Goal: Information Seeking & Learning: Learn about a topic

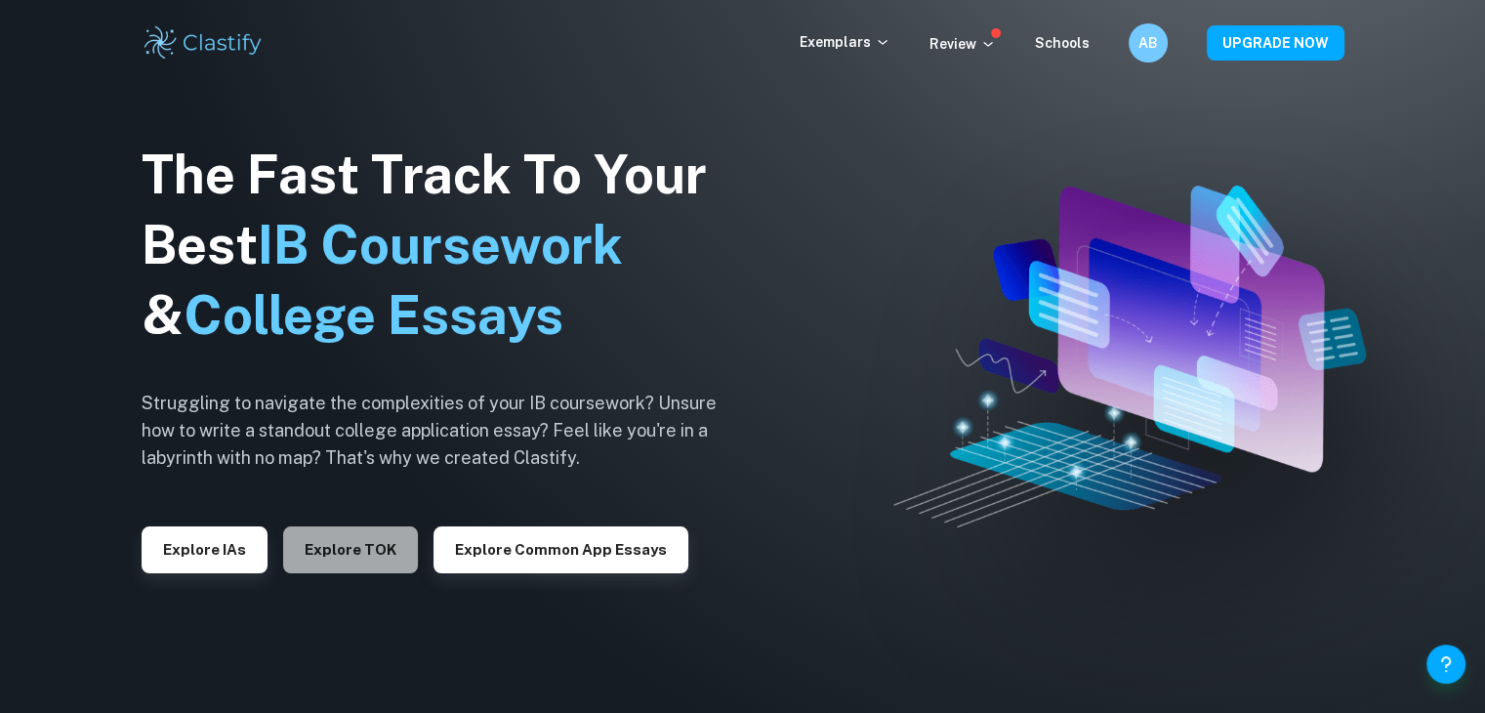
click at [373, 541] on button "Explore TOK" at bounding box center [350, 549] width 135 height 47
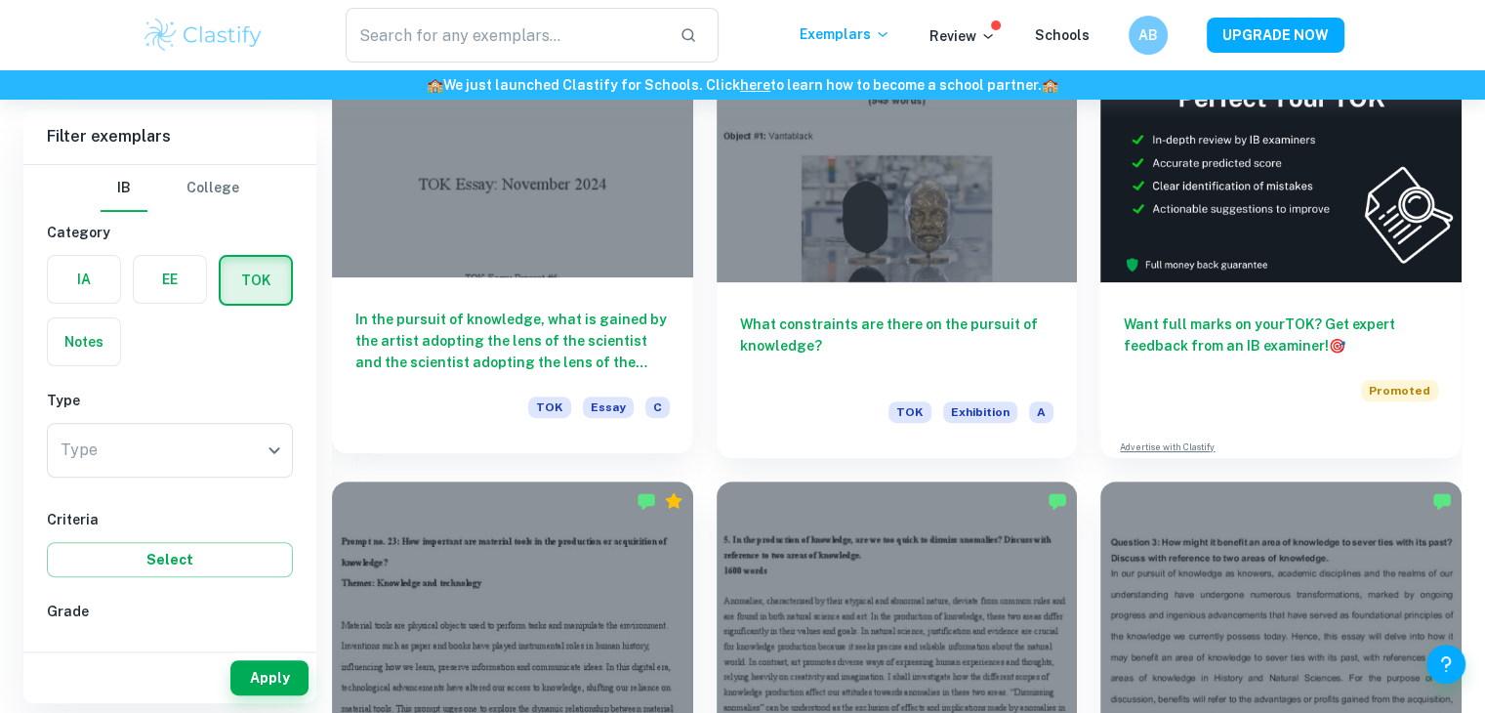
scroll to position [555, 0]
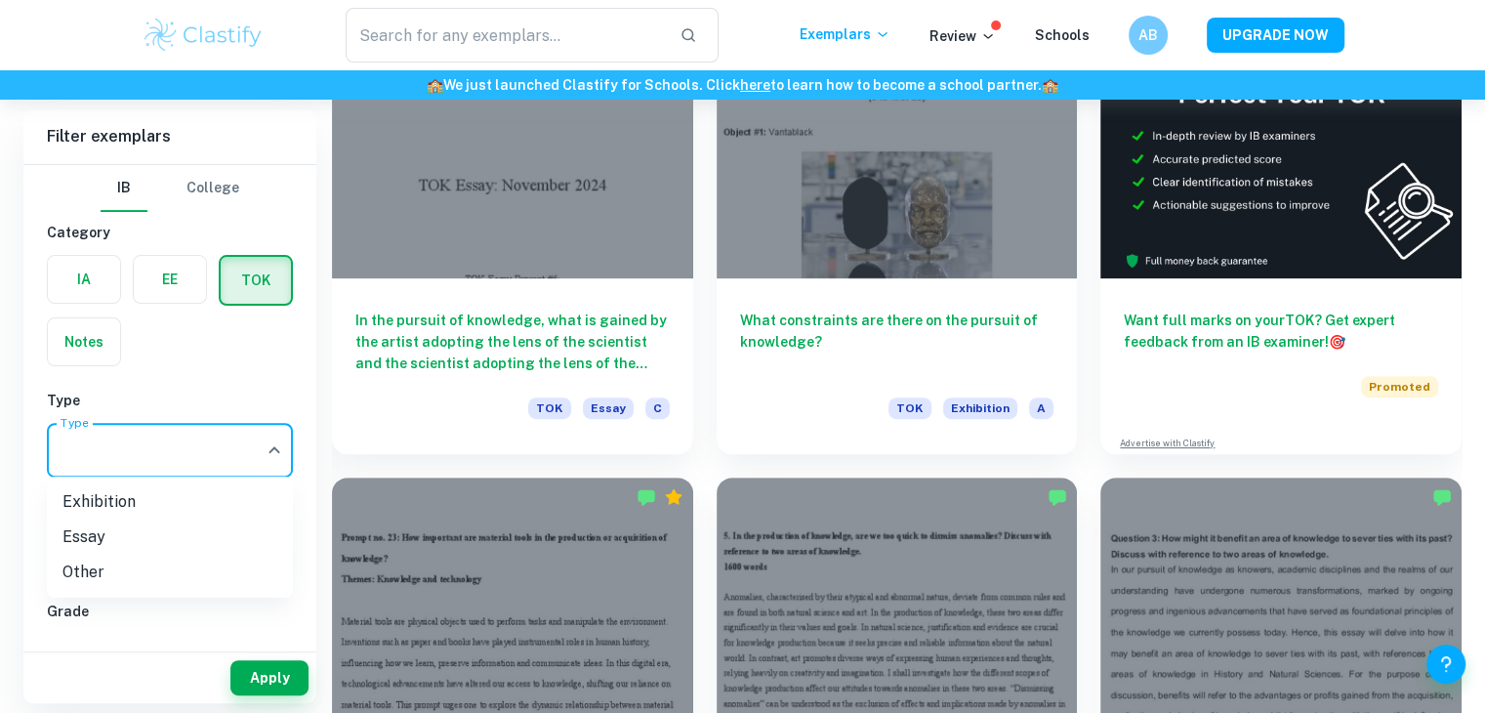
click at [173, 536] on li "Essay" at bounding box center [170, 537] width 246 height 35
type input "Essay"
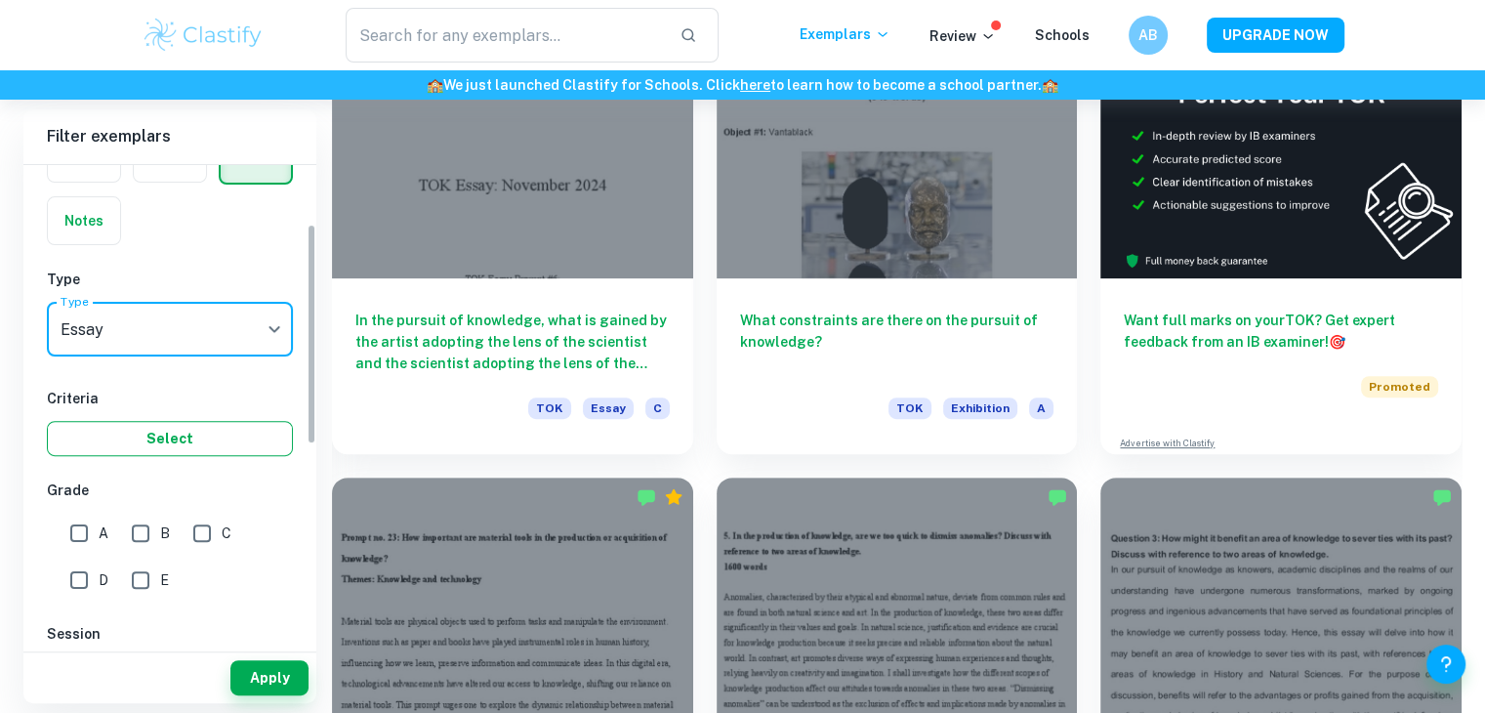
scroll to position [127, 0]
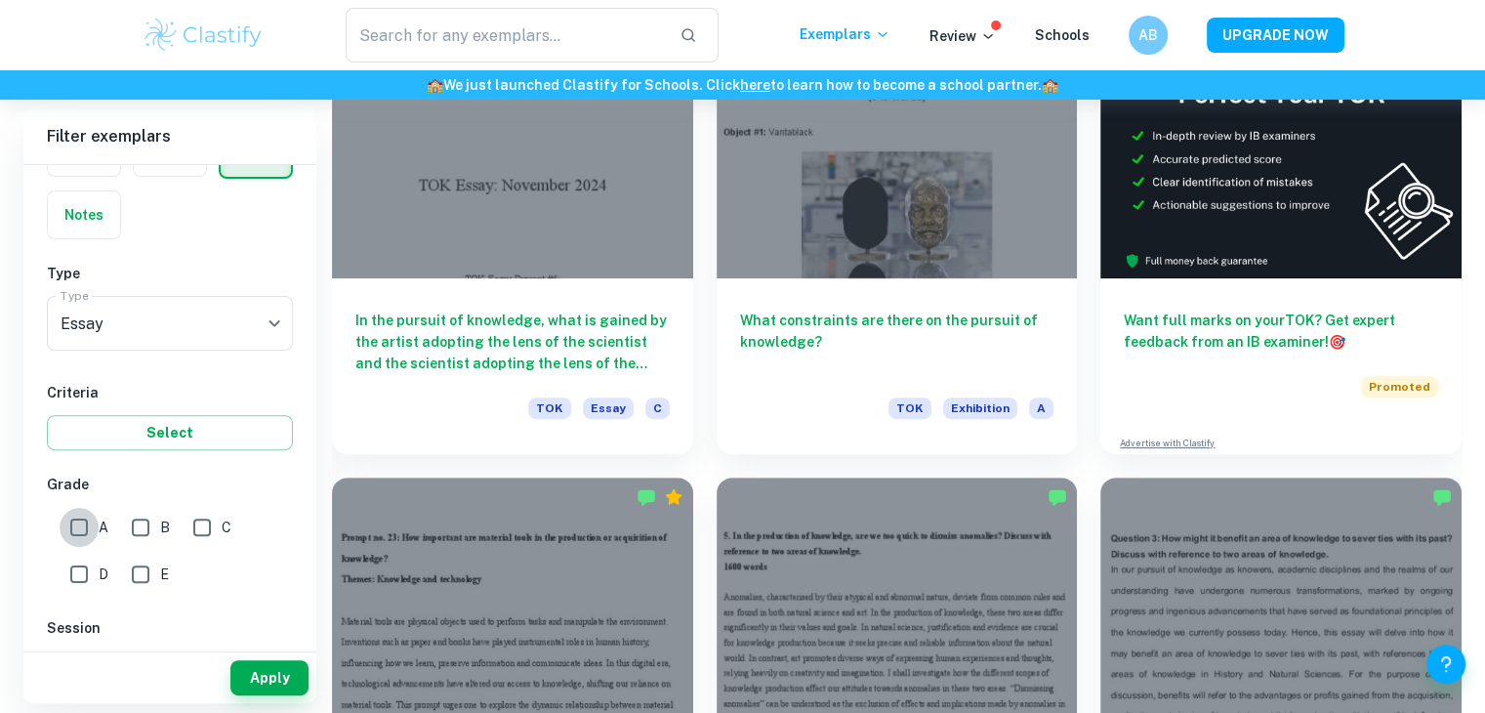
click at [91, 529] on input "A" at bounding box center [79, 527] width 39 height 39
checkbox input "true"
click at [270, 673] on button "Apply" at bounding box center [269, 677] width 78 height 35
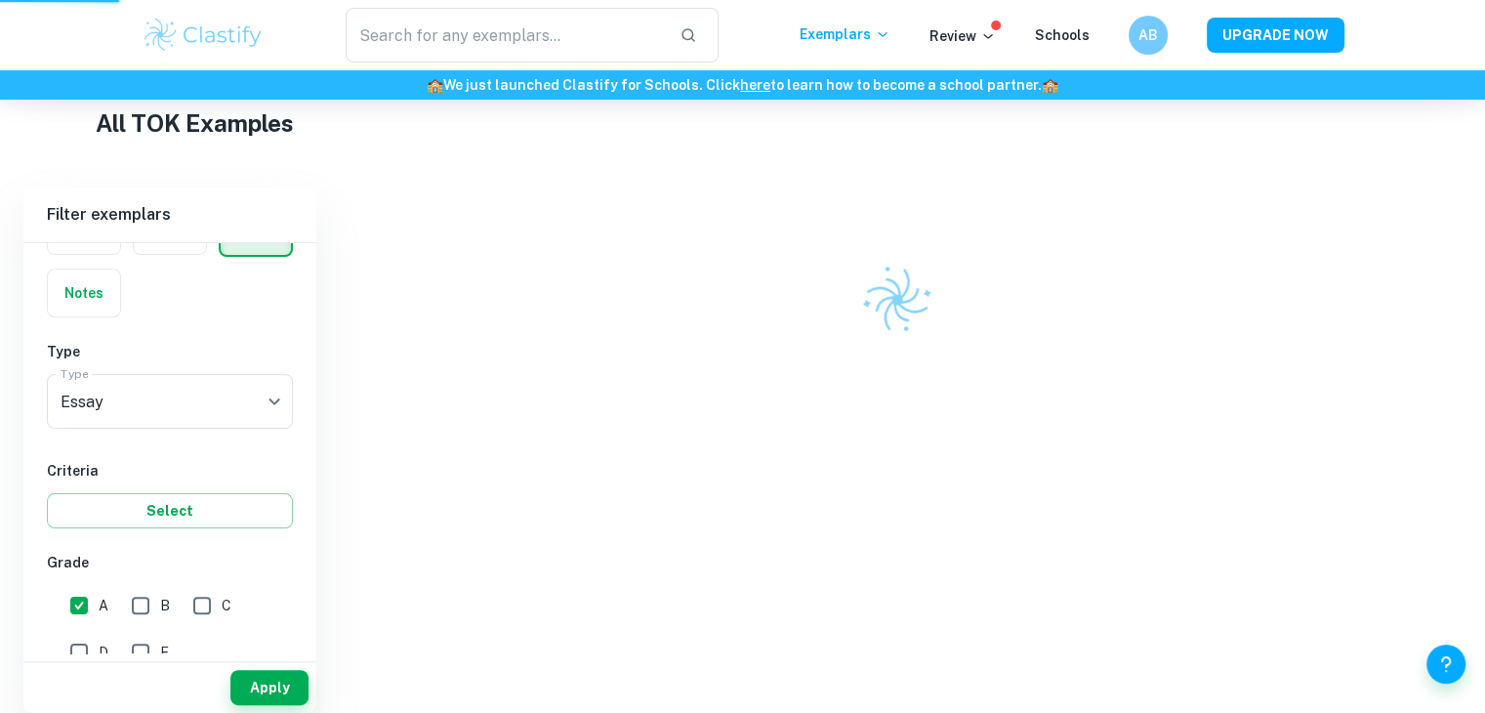
scroll to position [365, 0]
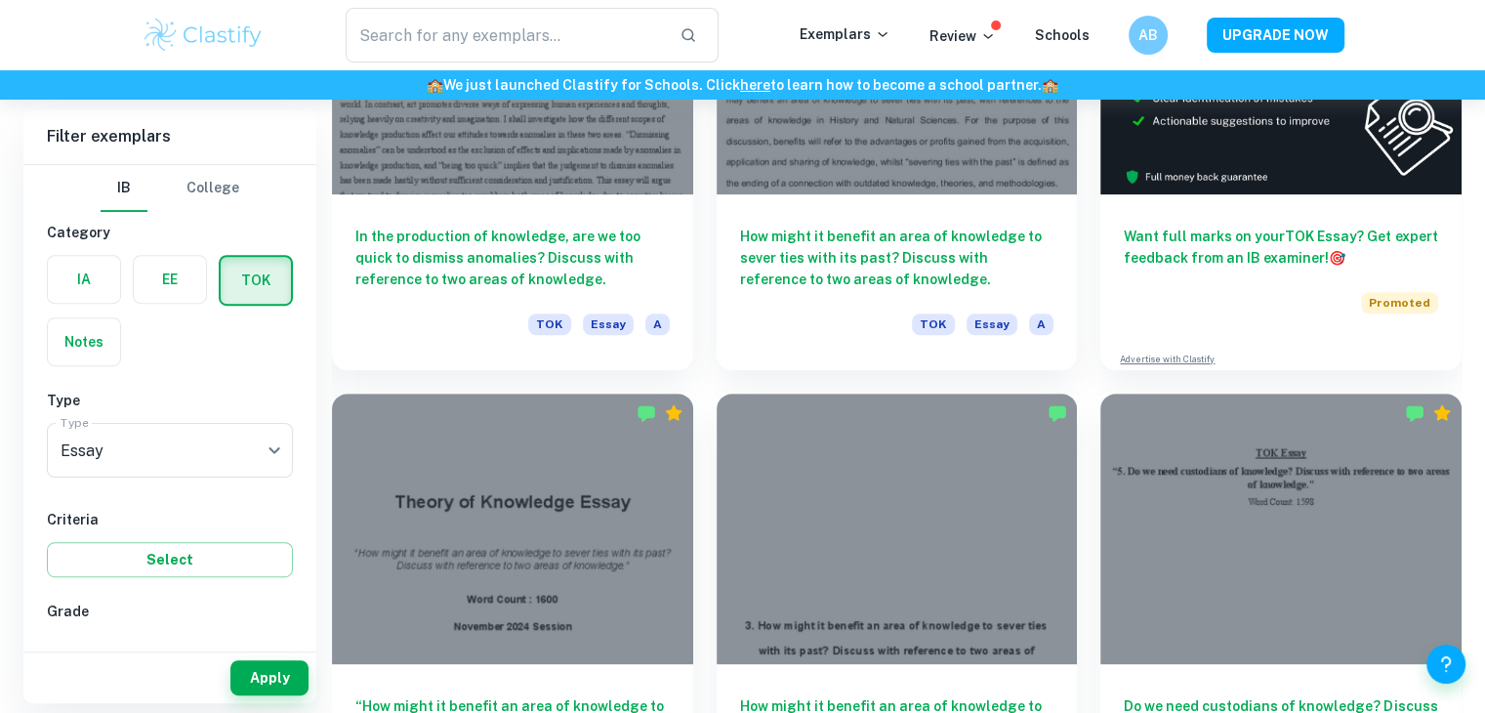
scroll to position [733, 0]
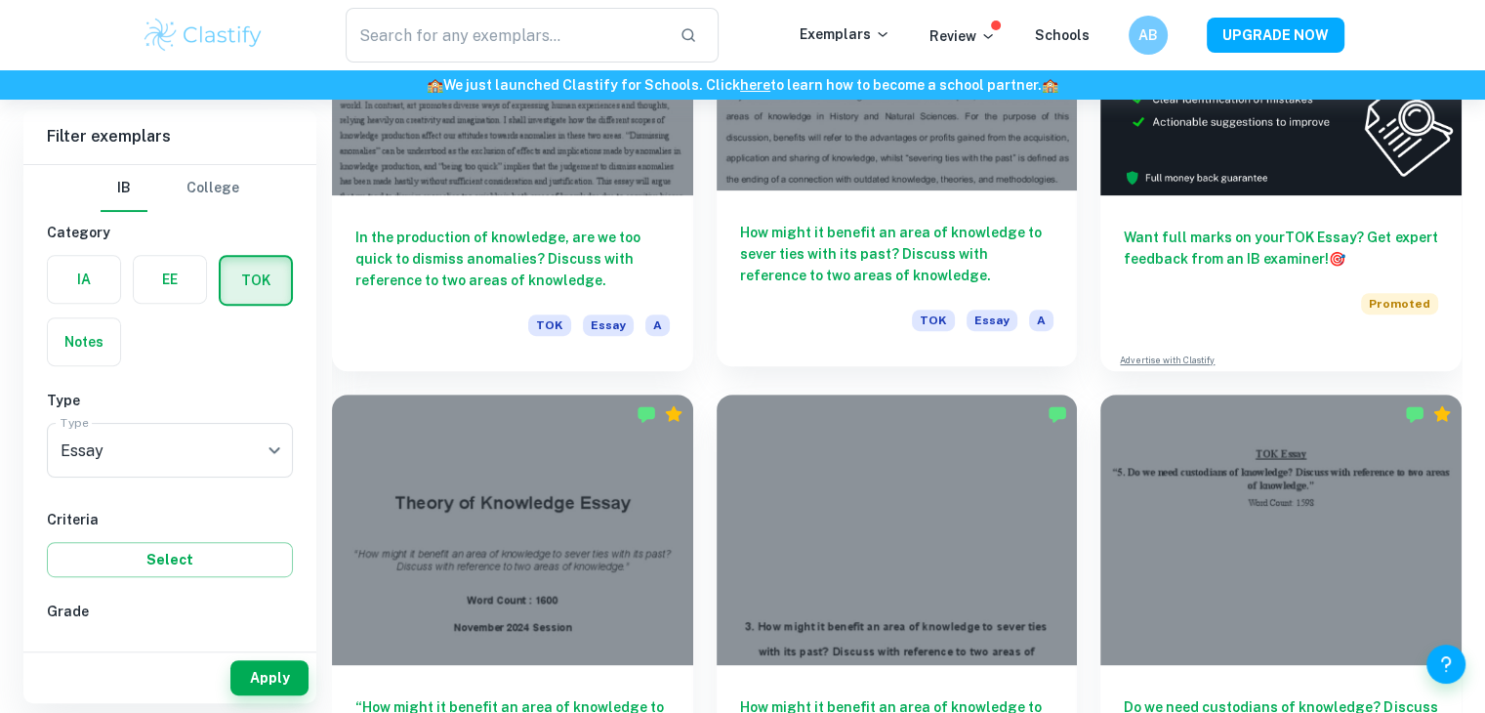
click at [855, 262] on h6 "How might it benefit an area of knowledge to sever ties with its past? Discuss …" at bounding box center [897, 254] width 314 height 64
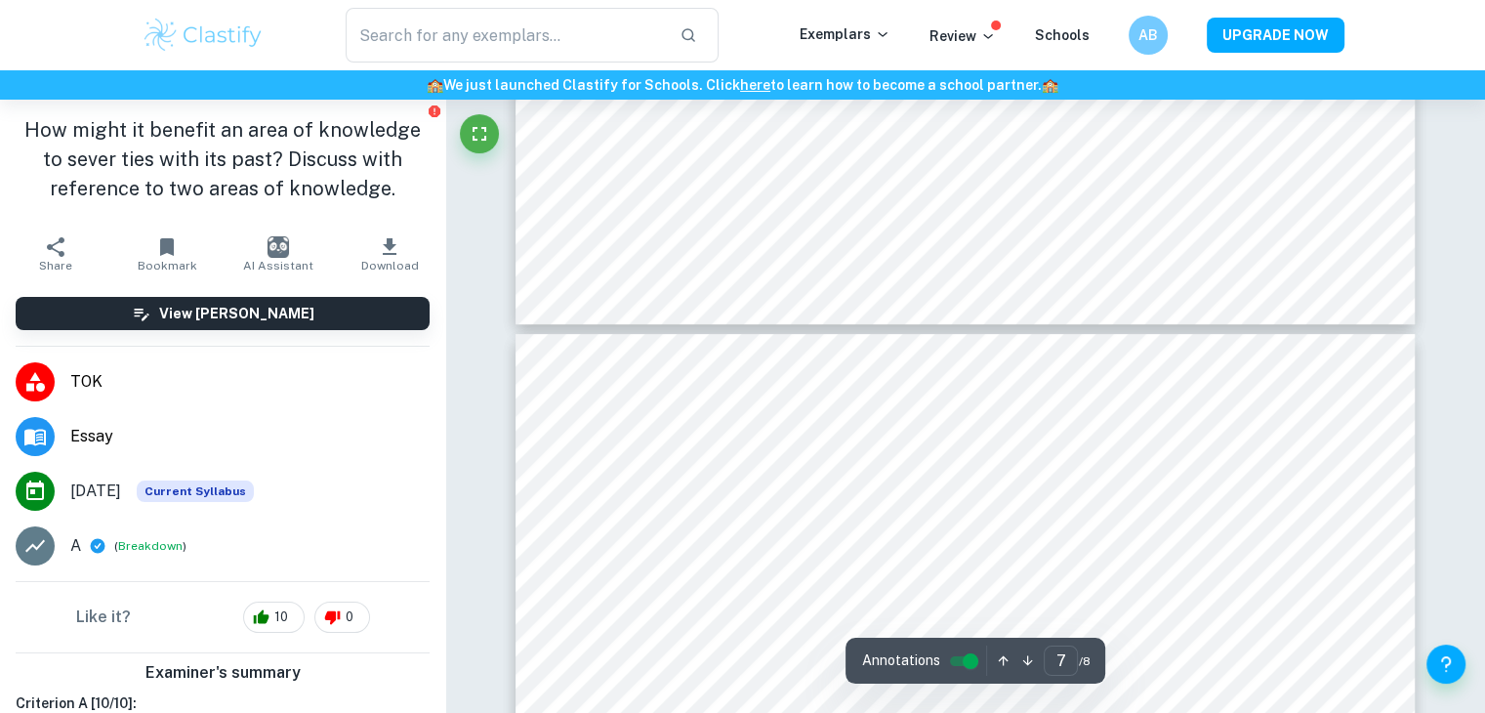
scroll to position [7925, 0]
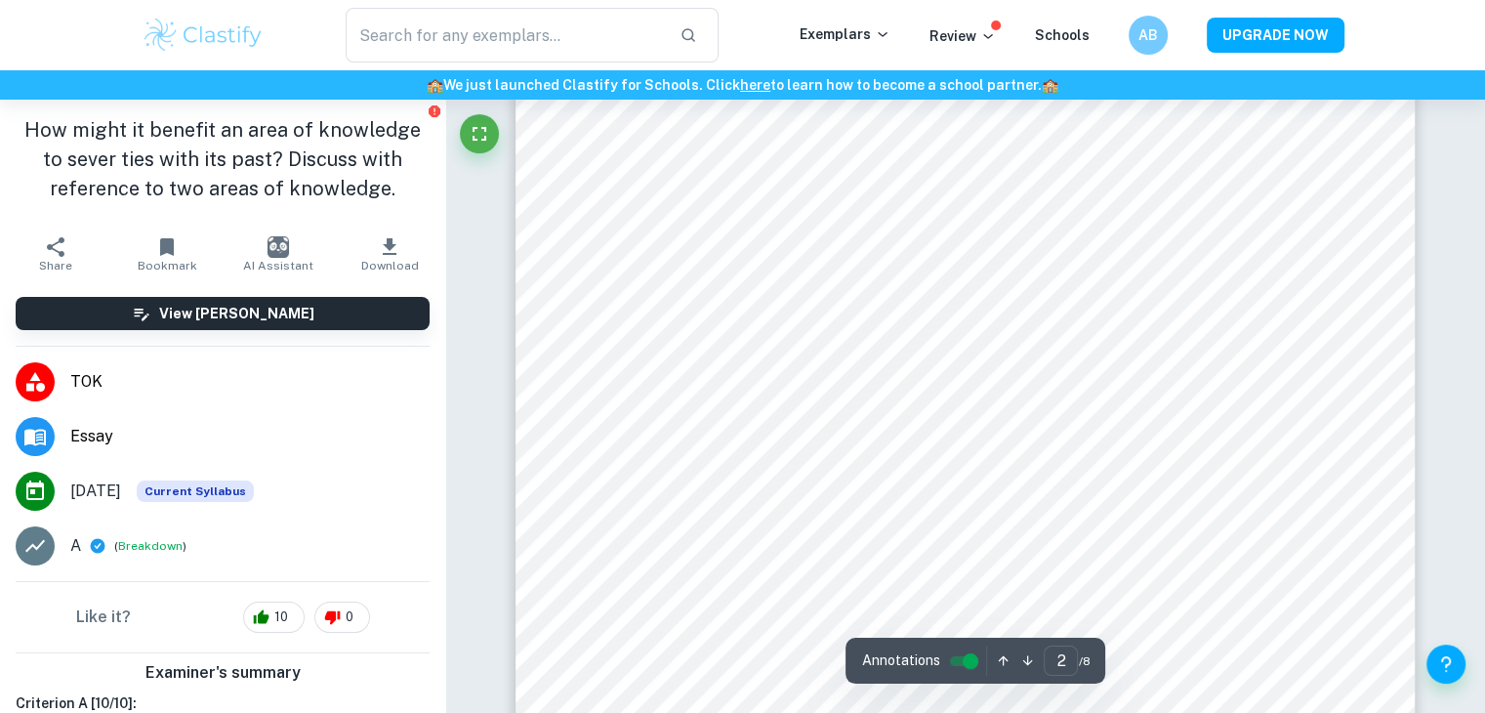
type input "1"
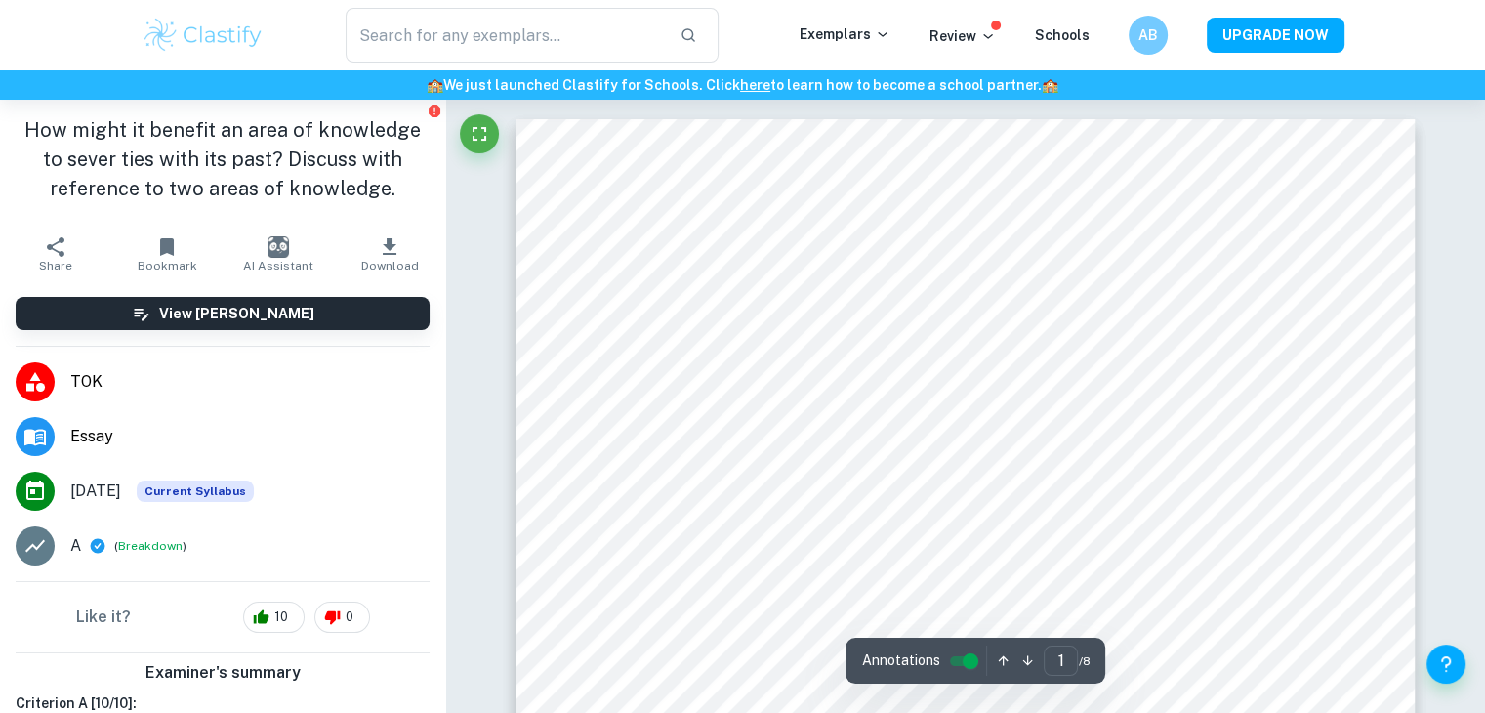
scroll to position [0, 0]
